Goal: Obtain resource: Download file/media

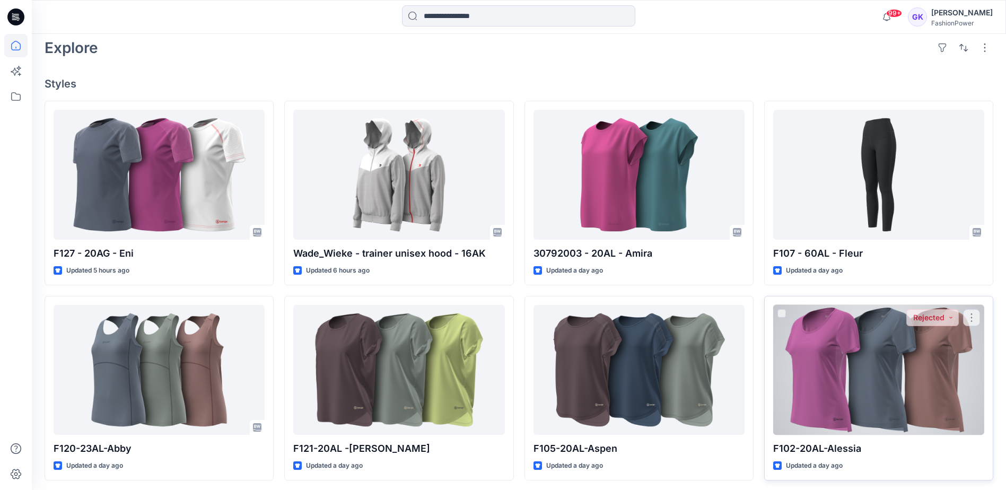
scroll to position [371, 0]
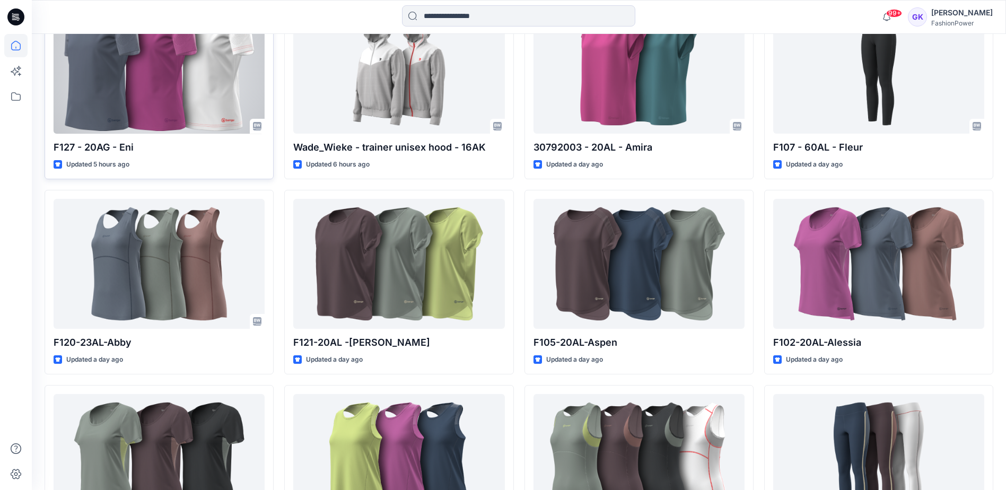
click at [165, 92] on div at bounding box center [159, 69] width 211 height 130
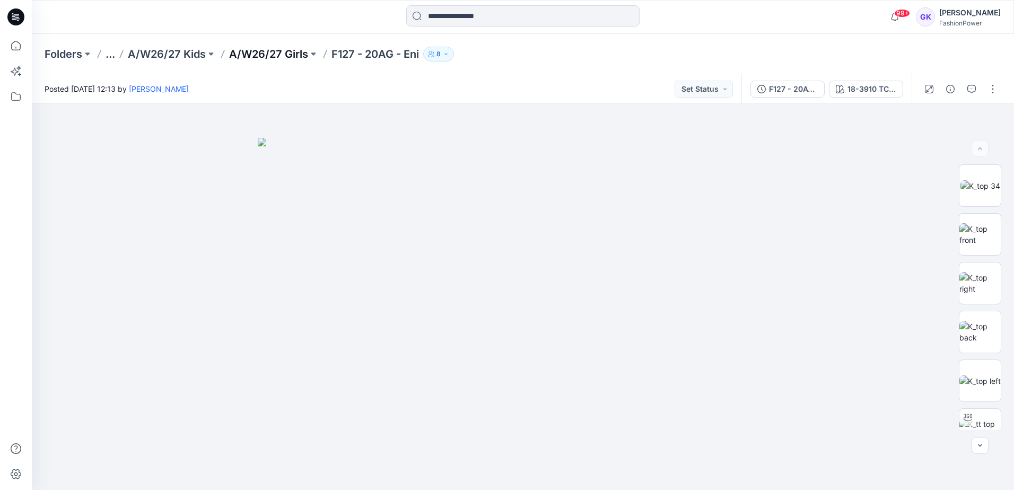
click at [244, 55] on p "A/W26/27 Girls" at bounding box center [268, 54] width 79 height 15
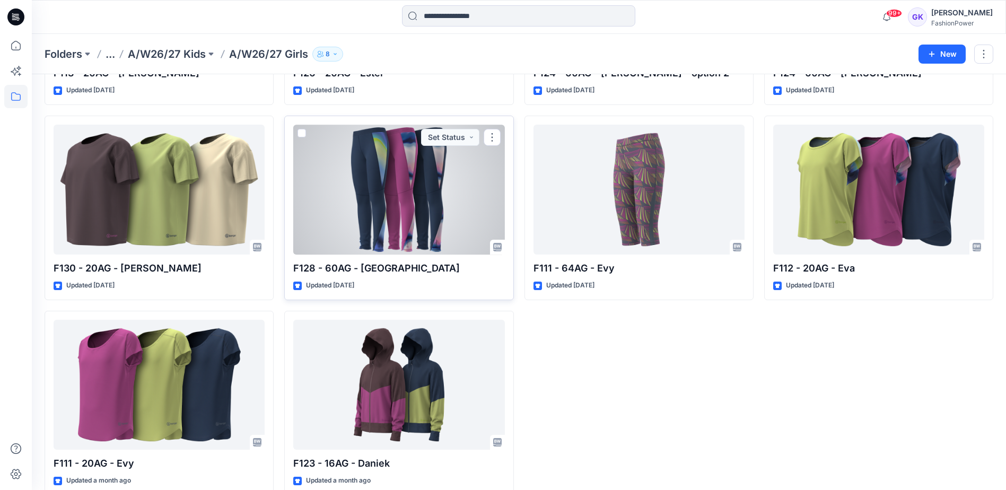
scroll to position [412, 0]
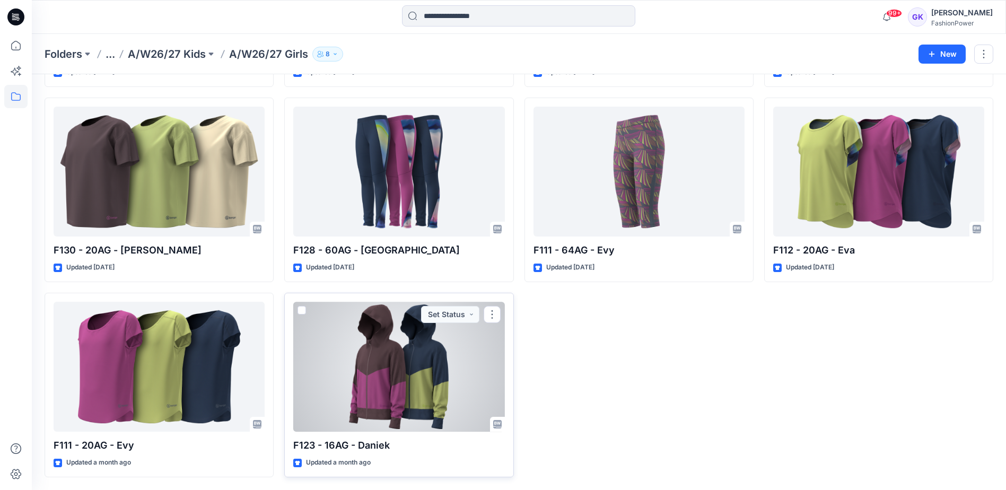
click at [435, 377] on div at bounding box center [398, 367] width 211 height 130
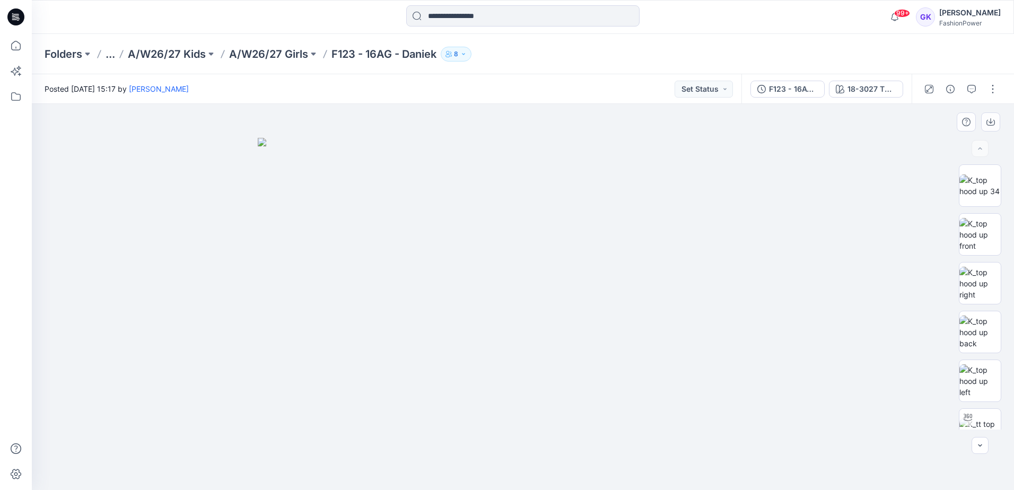
drag, startPoint x: 724, startPoint y: 215, endPoint x: 717, endPoint y: 215, distance: 6.4
click at [724, 215] on img at bounding box center [523, 314] width 531 height 352
click at [836, 128] on div at bounding box center [523, 297] width 983 height 386
click at [556, 300] on img at bounding box center [523, 314] width 531 height 352
click at [990, 89] on button "button" at bounding box center [993, 89] width 17 height 17
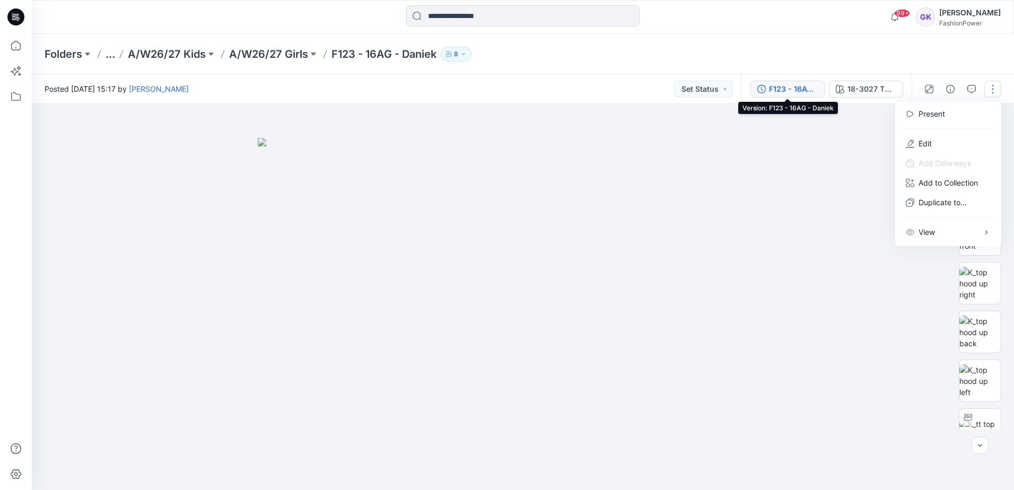
click at [823, 92] on button "F123 - 16AG - Daniek" at bounding box center [788, 89] width 74 height 17
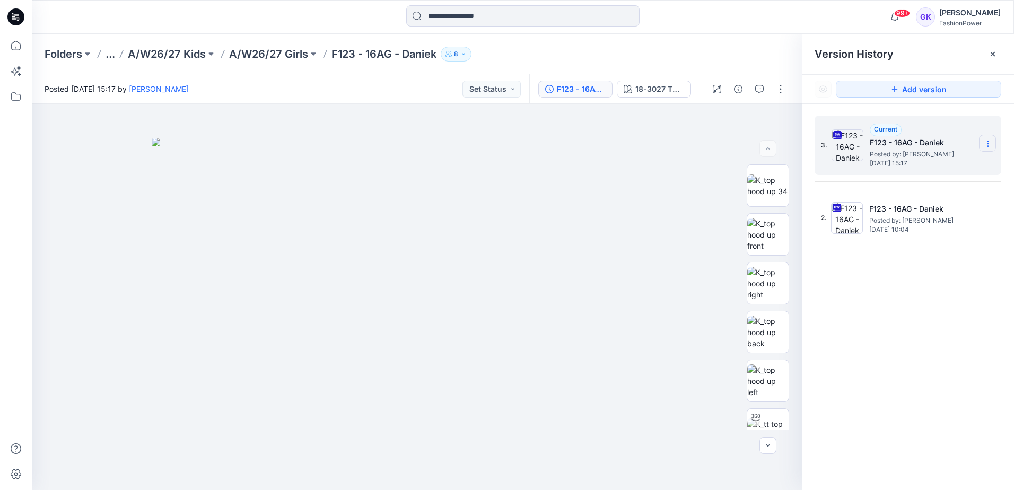
click at [988, 145] on icon at bounding box center [988, 144] width 8 height 8
click at [937, 166] on span "Download Source BW File" at bounding box center [934, 164] width 89 height 13
click at [992, 141] on icon at bounding box center [988, 144] width 8 height 8
click at [913, 164] on span "Download Source BW File" at bounding box center [934, 164] width 89 height 13
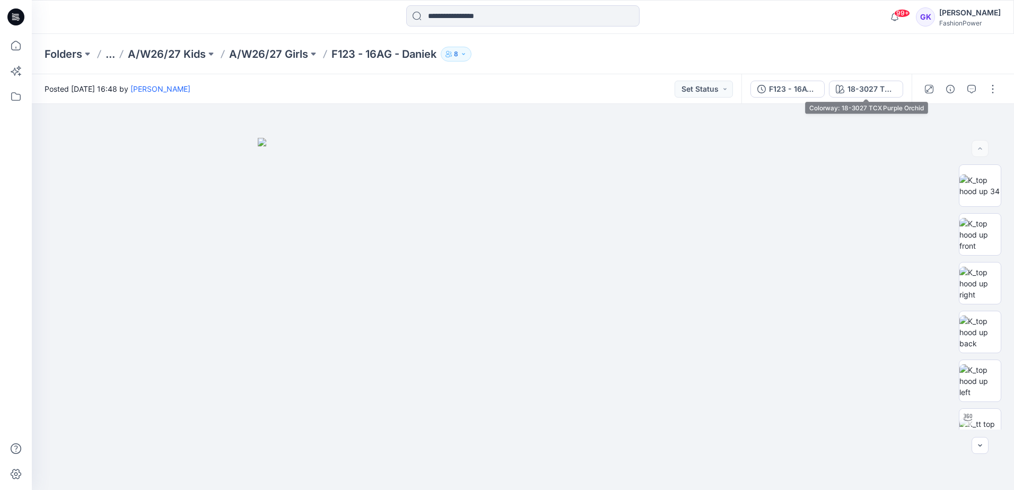
click at [862, 78] on div "F123 - 16AG - Daniek 18-3027 TCX Purple Orchid" at bounding box center [827, 89] width 170 height 30
click at [862, 85] on div "18-3027 TCX Purple Orchid" at bounding box center [872, 89] width 49 height 12
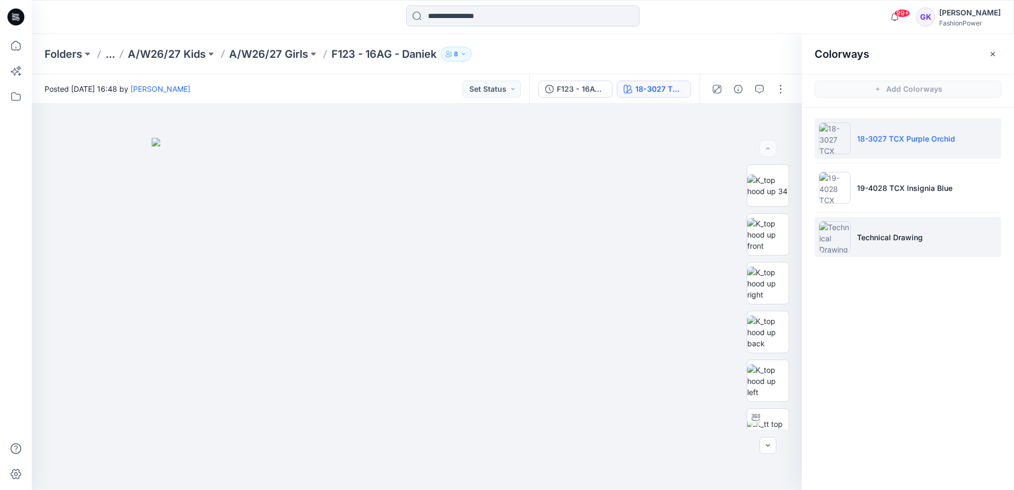
click at [913, 244] on li "Technical Drawing" at bounding box center [908, 237] width 187 height 40
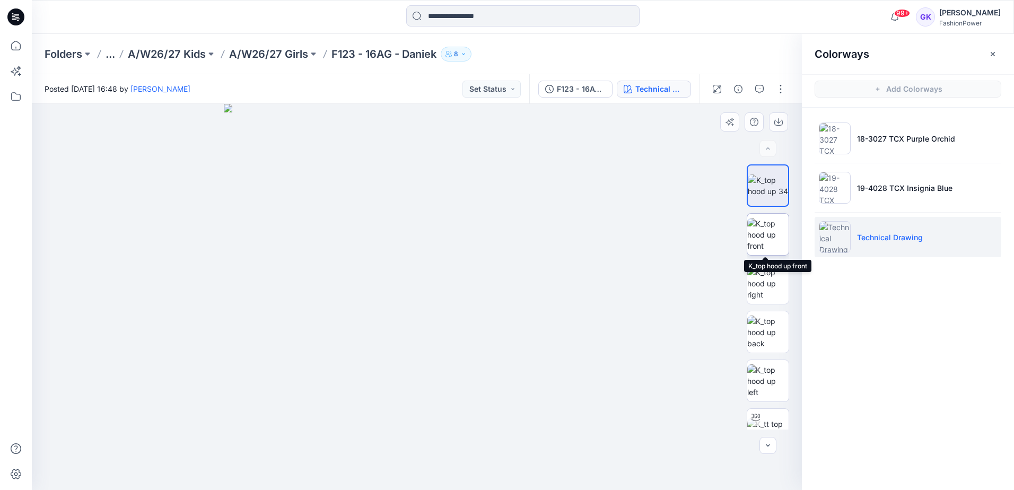
click at [769, 245] on img at bounding box center [768, 234] width 41 height 33
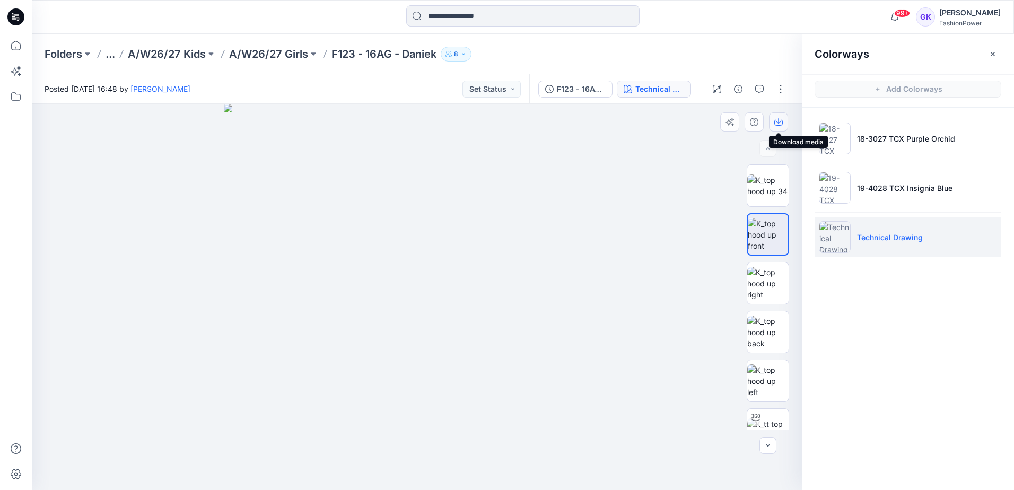
click at [778, 120] on icon "button" at bounding box center [779, 122] width 8 height 8
click at [767, 338] on img at bounding box center [768, 332] width 41 height 33
click at [786, 121] on button "button" at bounding box center [778, 121] width 19 height 19
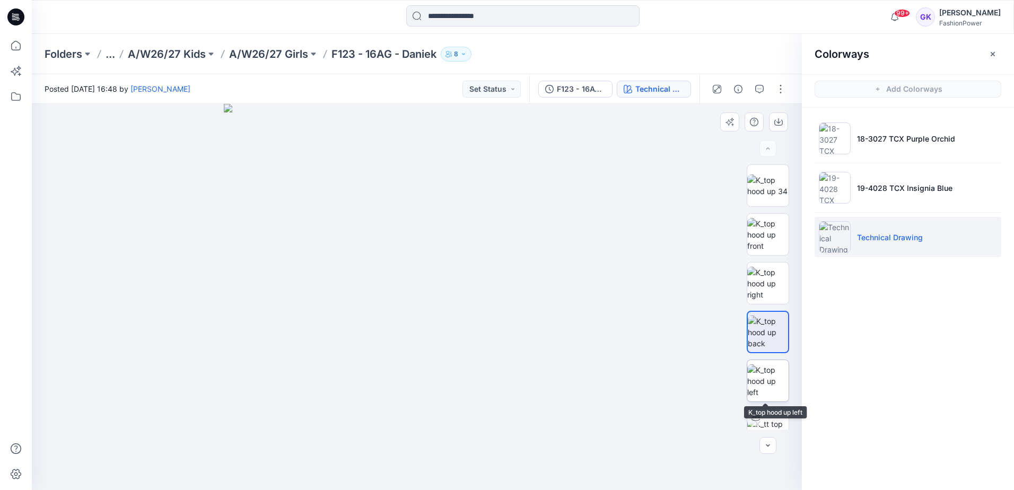
click at [765, 380] on img at bounding box center [768, 380] width 41 height 33
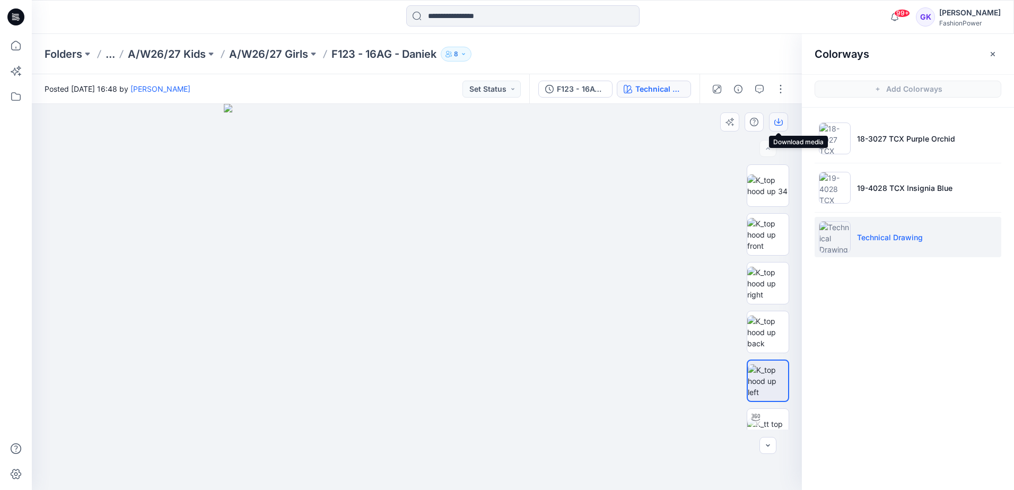
click at [780, 125] on icon "button" at bounding box center [779, 122] width 8 height 8
